Goal: Transaction & Acquisition: Purchase product/service

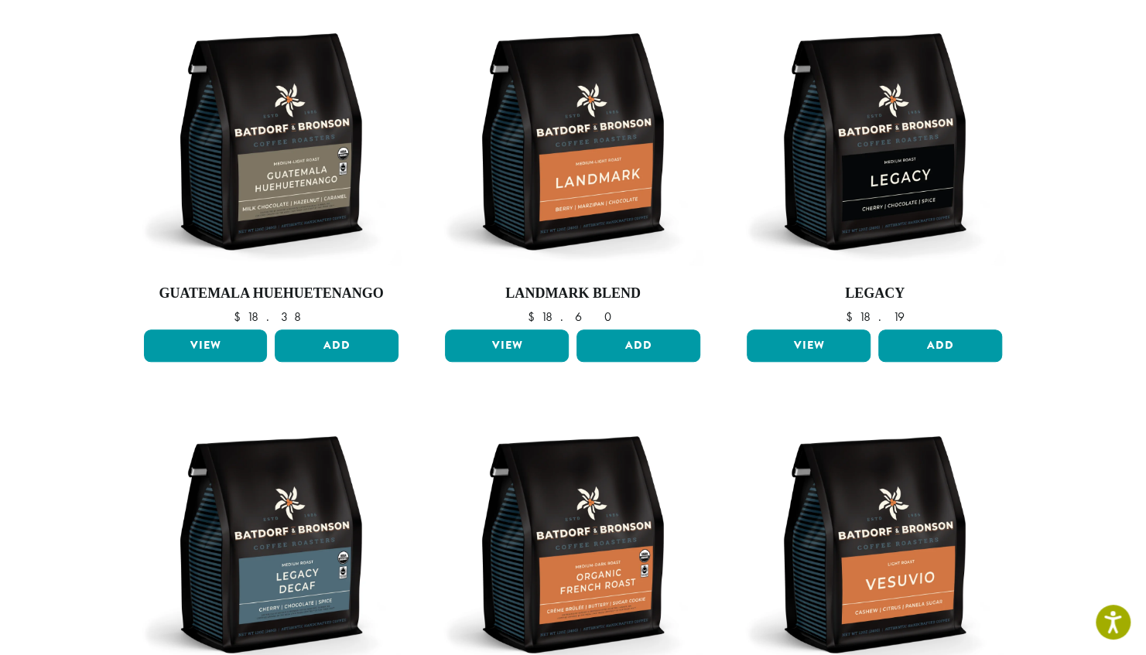
scroll to position [562, 0]
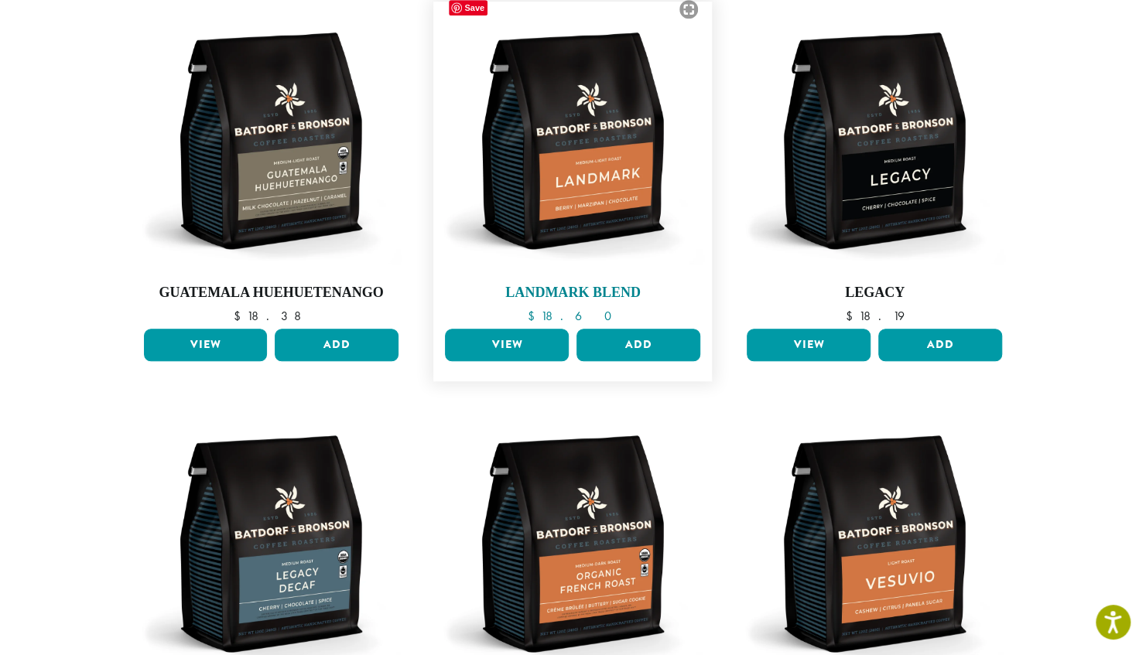
click at [593, 124] on img at bounding box center [572, 140] width 263 height 263
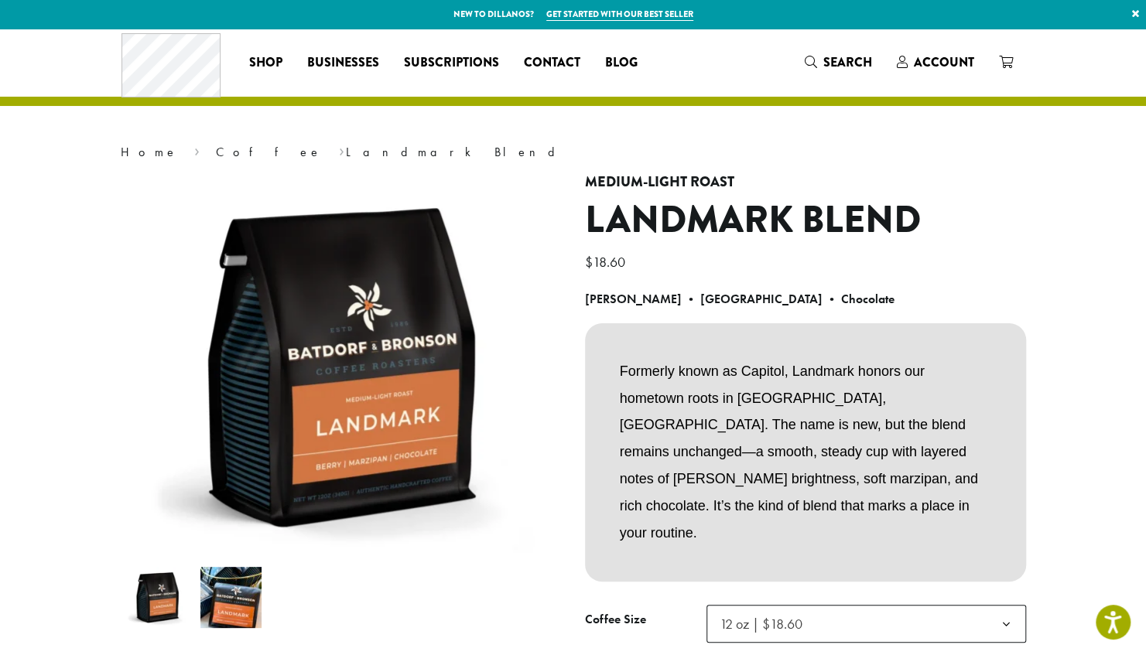
click at [593, 124] on div "**********" at bounding box center [573, 431] width 928 height 805
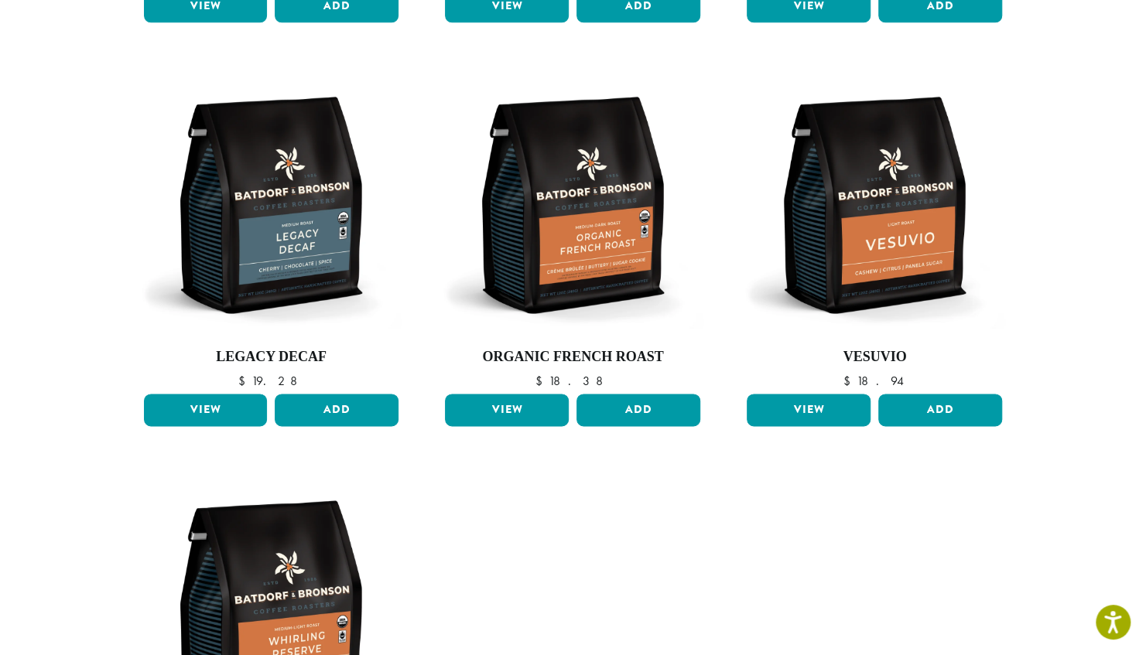
scroll to position [902, 0]
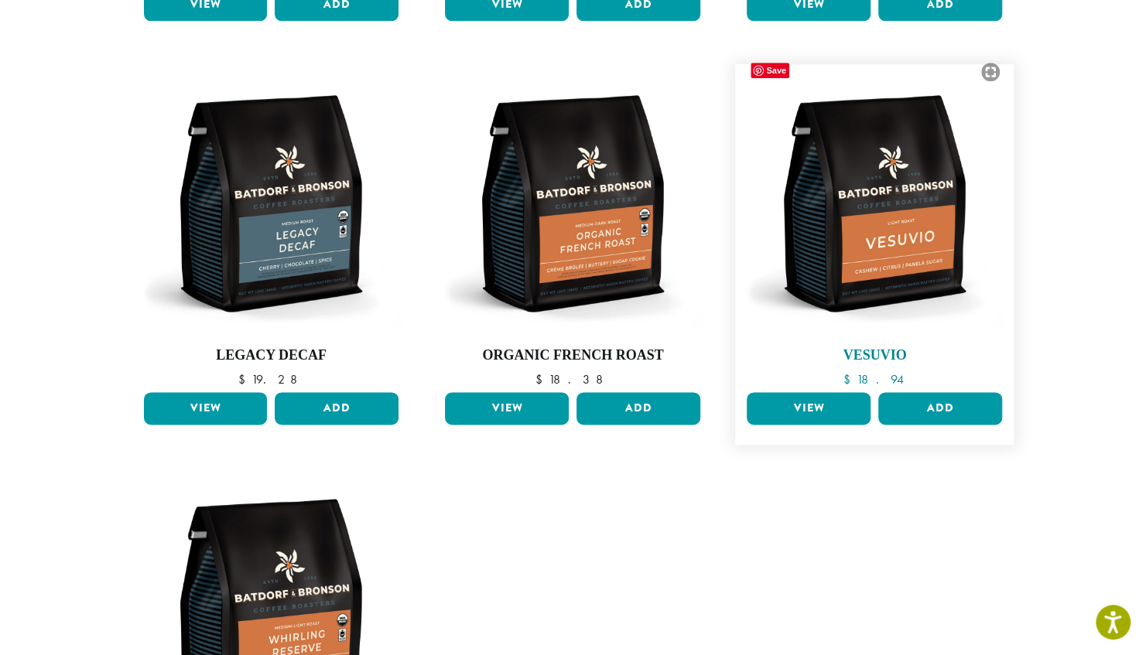
click at [929, 218] on img at bounding box center [874, 203] width 263 height 263
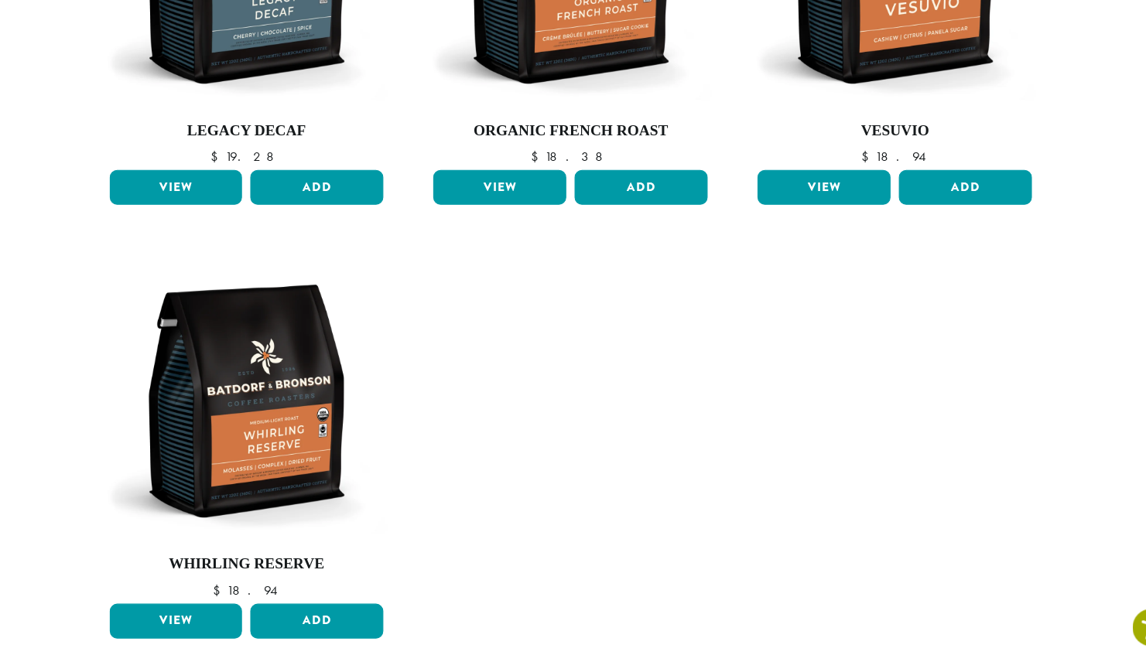
scroll to position [1098, 0]
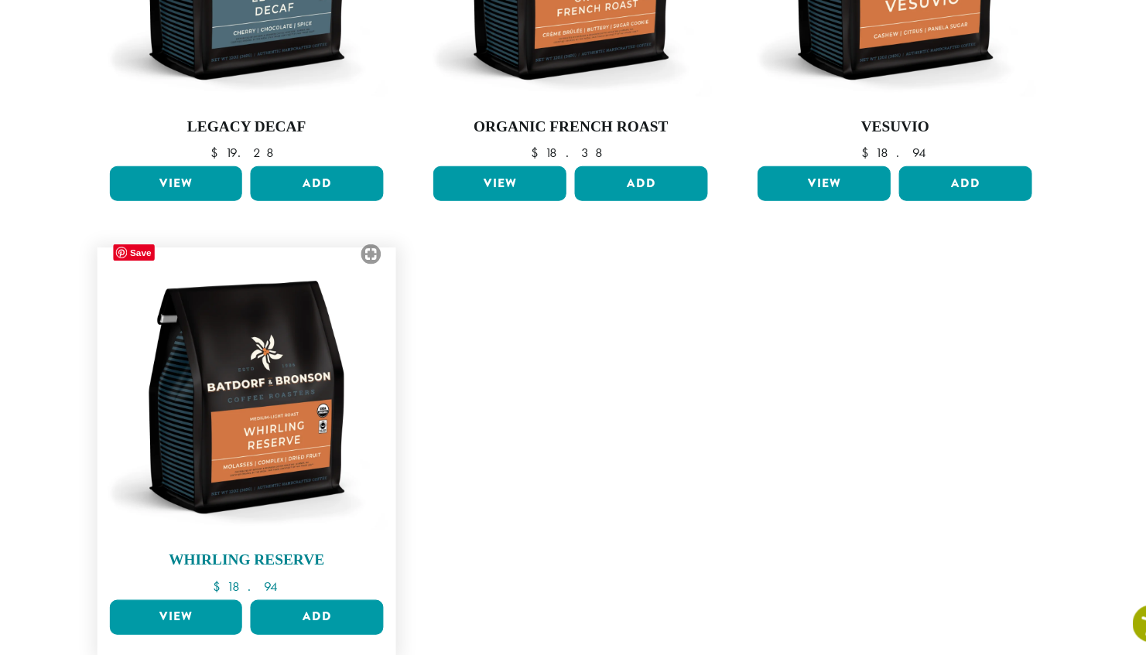
click at [297, 436] on img at bounding box center [270, 411] width 263 height 263
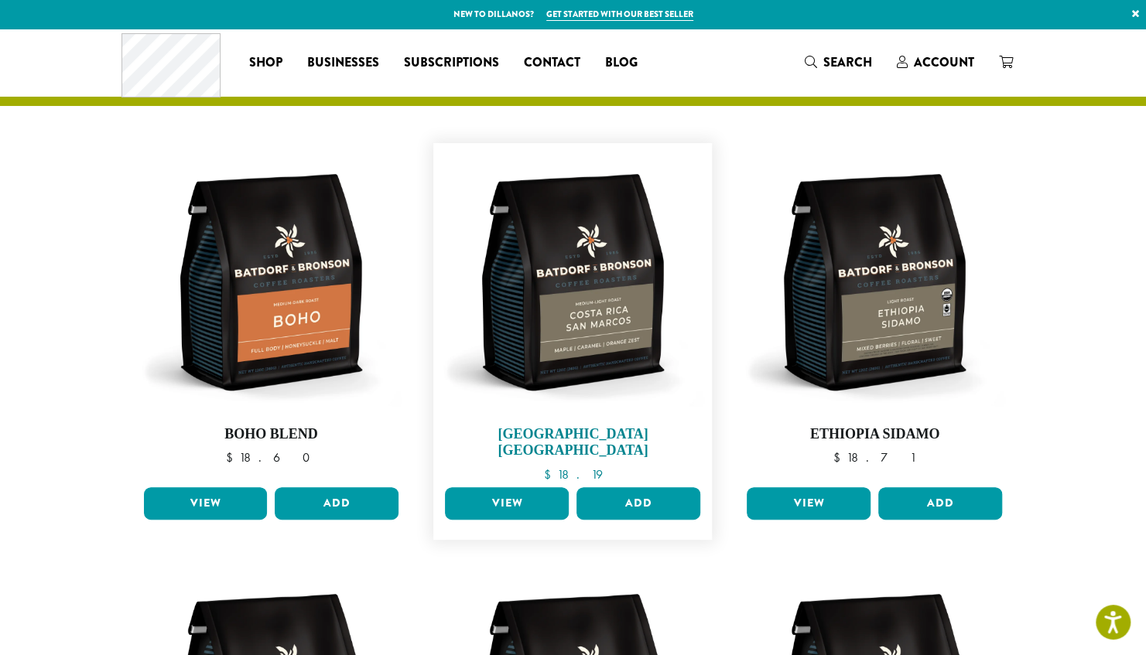
click at [591, 291] on img at bounding box center [572, 282] width 263 height 263
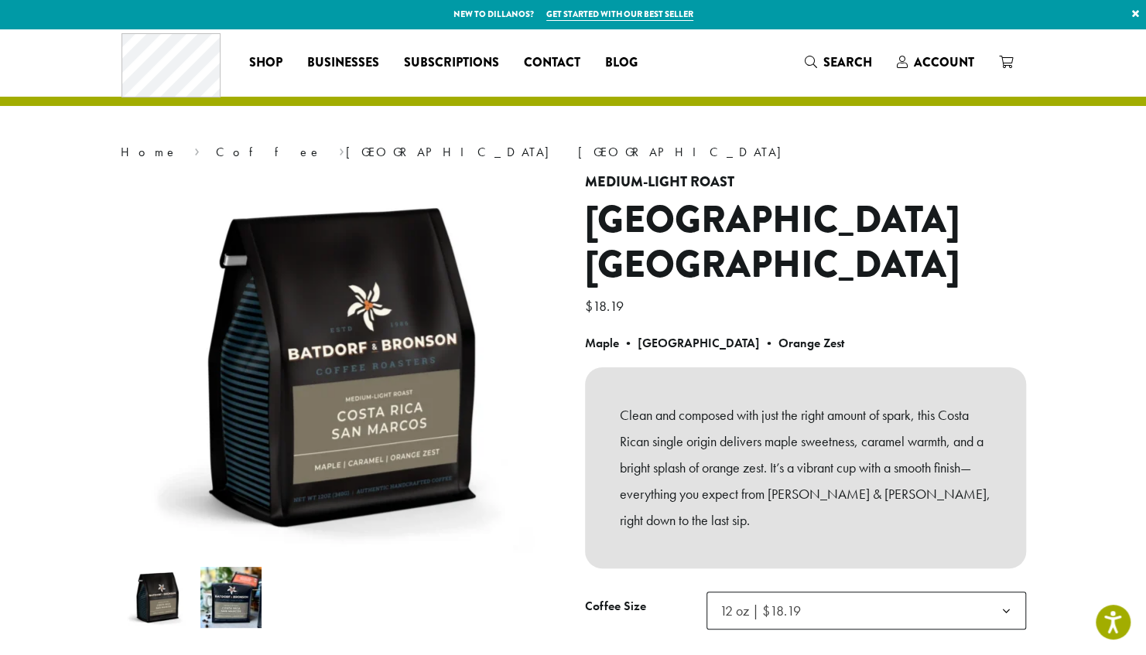
click at [212, 596] on img at bounding box center [230, 597] width 61 height 61
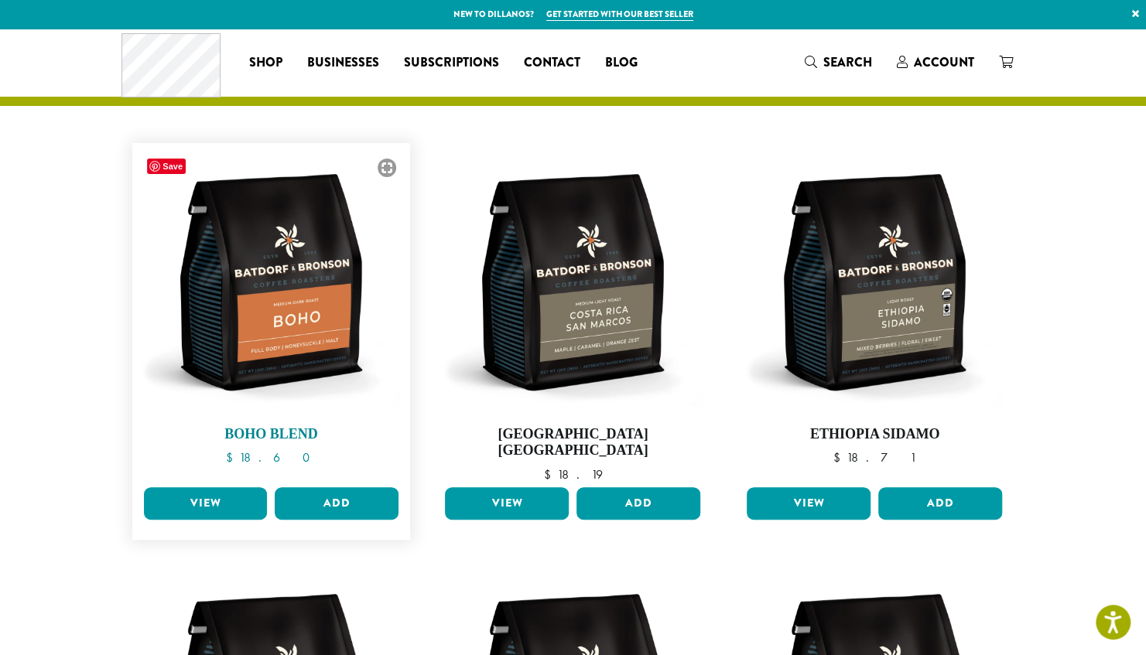
click at [303, 311] on img at bounding box center [270, 282] width 263 height 263
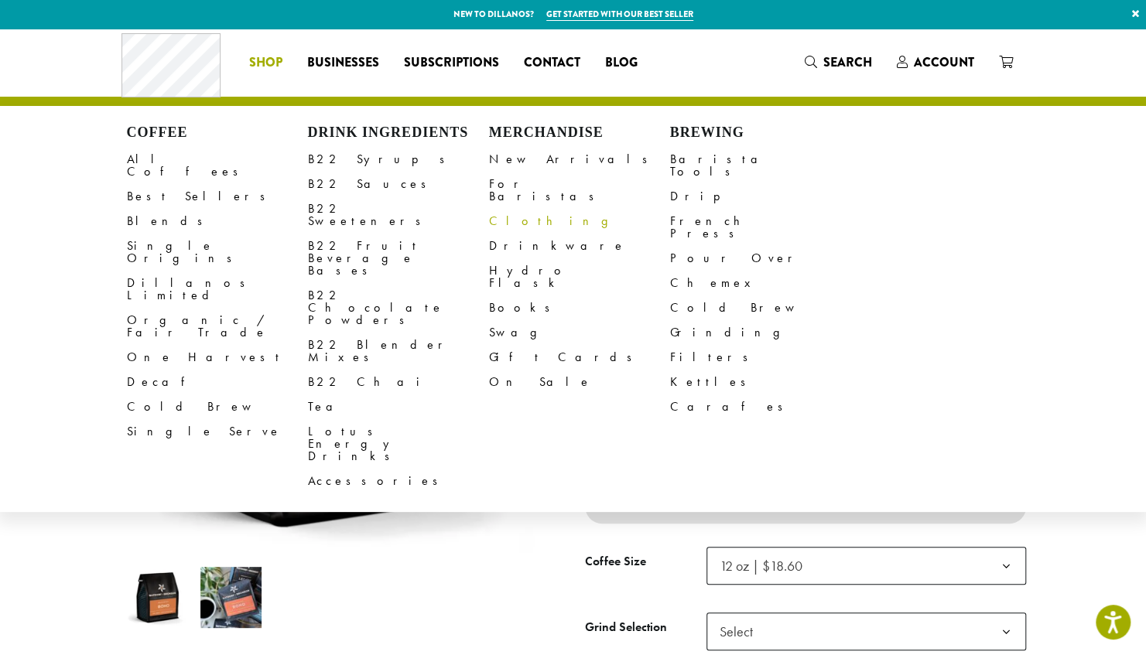
click at [521, 210] on link "Clothing" at bounding box center [579, 221] width 181 height 25
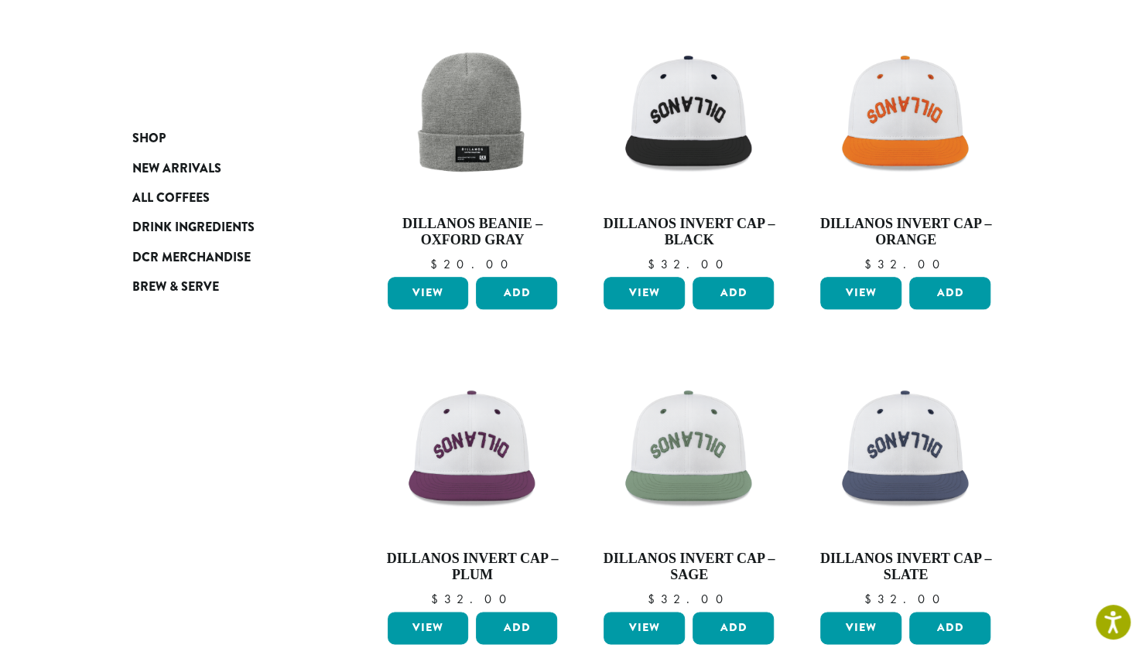
scroll to position [1259, 0]
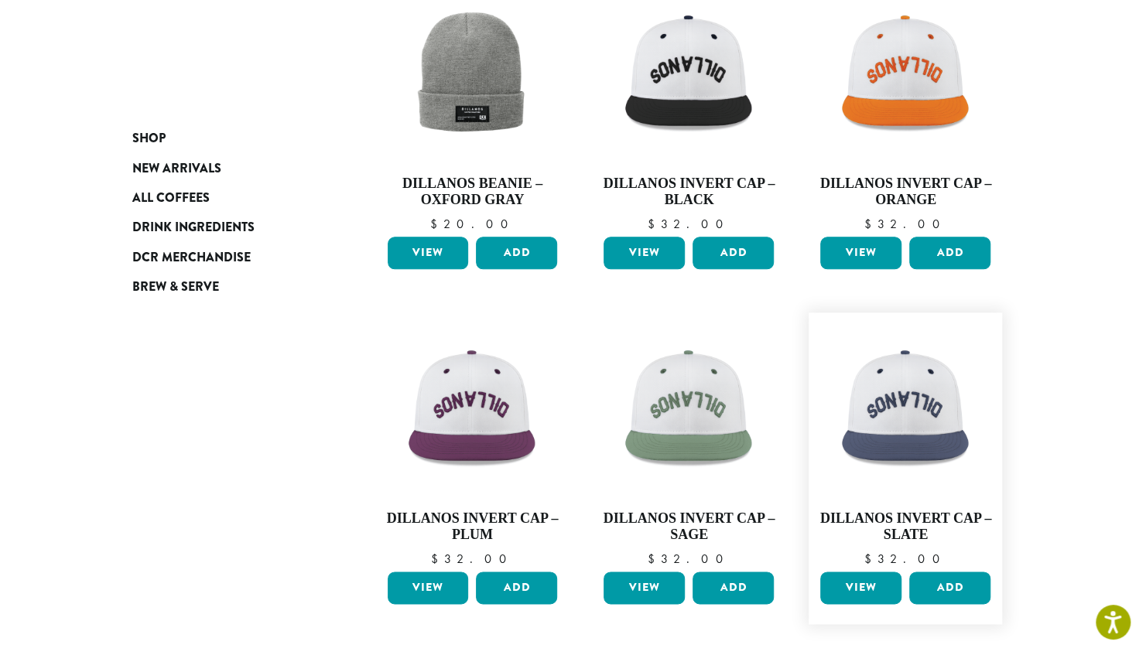
click at [924, 613] on div "View Add" at bounding box center [905, 594] width 178 height 45
click at [919, 621] on figure "Dillanos Invert Cap – Slate $ 32.00 Dillanos Invert Cap – Slate 11 in stock Qua…" at bounding box center [904, 469] width 193 height 312
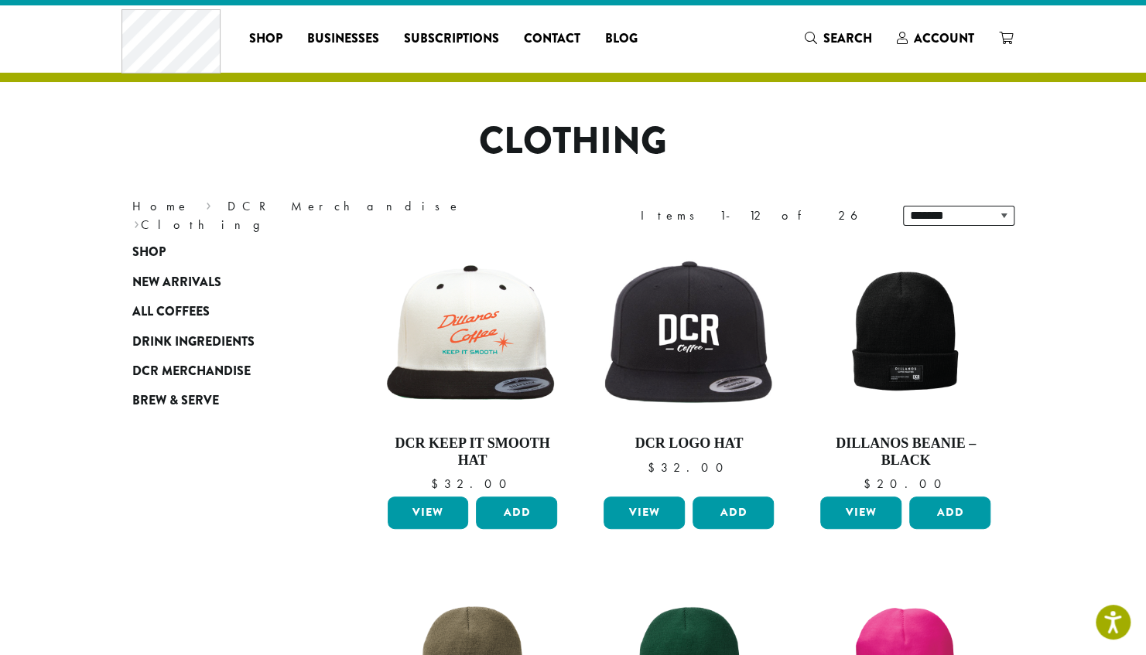
scroll to position [22, 0]
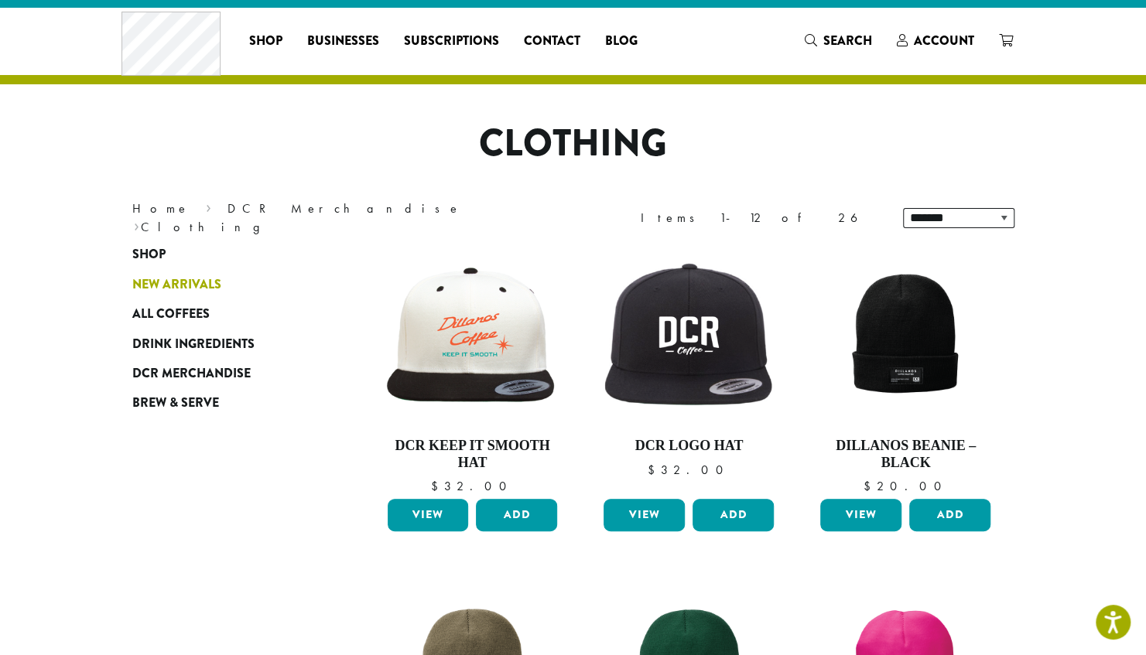
click at [191, 278] on span "New Arrivals" at bounding box center [176, 284] width 89 height 19
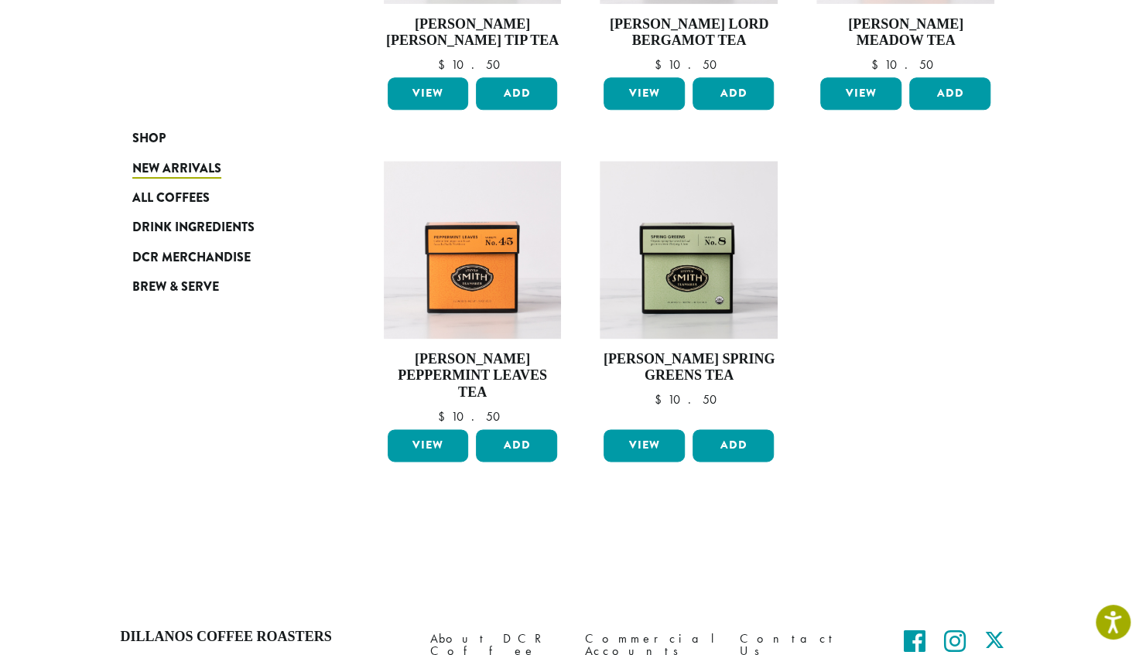
scroll to position [1258, 0]
